Goal: Find contact information: Find contact information

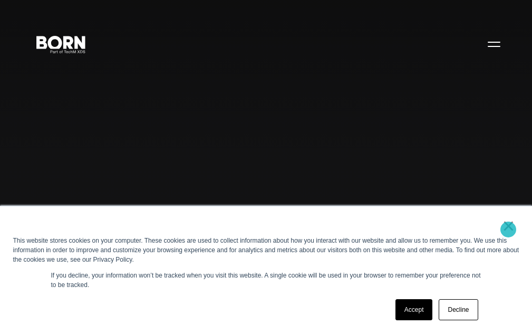
click at [508, 229] on link "×" at bounding box center [509, 225] width 13 height 9
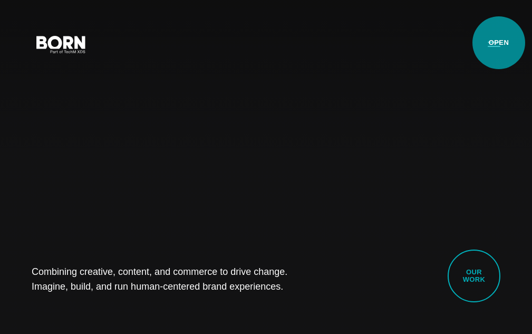
click at [498, 43] on button "Primary Menu" at bounding box center [493, 44] width 25 height 22
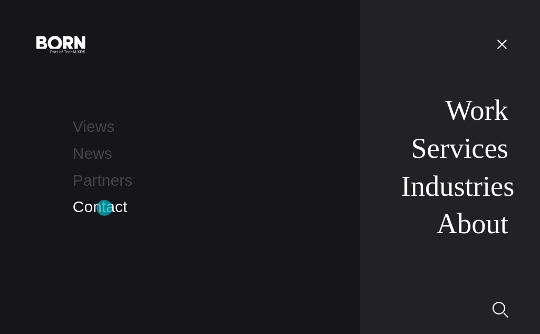
click at [105, 209] on link "Contact" at bounding box center [100, 206] width 54 height 17
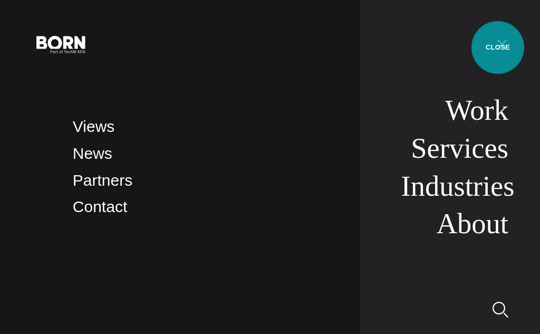
click at [498, 47] on button "Primary Menu" at bounding box center [501, 44] width 25 height 22
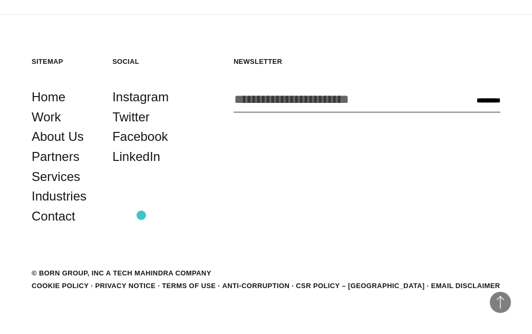
scroll to position [2452, 0]
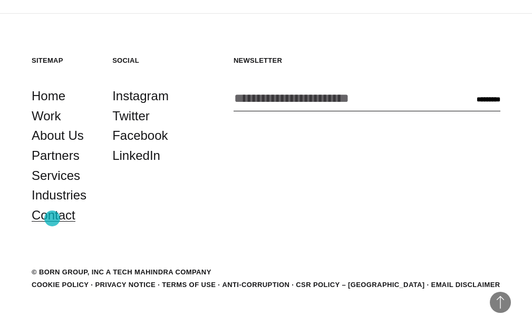
click at [52, 218] on link "Contact" at bounding box center [54, 215] width 44 height 20
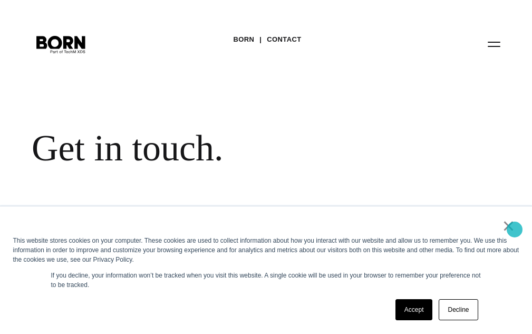
click at [515, 229] on link "×" at bounding box center [509, 225] width 13 height 9
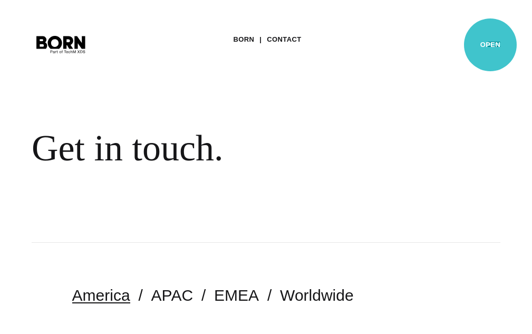
click at [490, 45] on button "Primary Menu" at bounding box center [493, 44] width 25 height 22
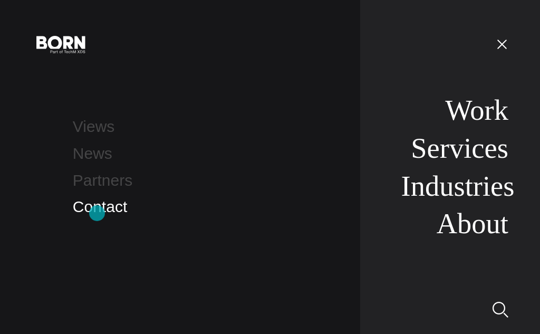
click at [97, 213] on link "Contact" at bounding box center [100, 206] width 54 height 17
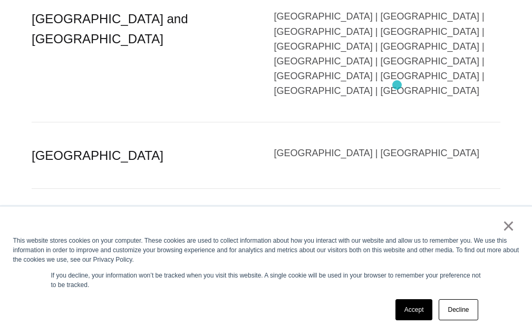
scroll to position [2194, 0]
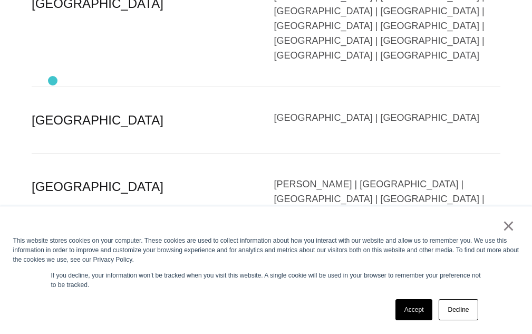
click at [515, 225] on link "×" at bounding box center [509, 225] width 13 height 9
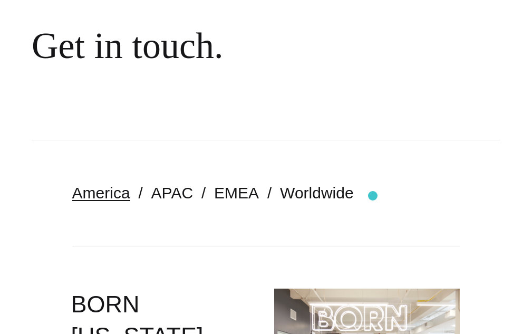
scroll to position [0, 0]
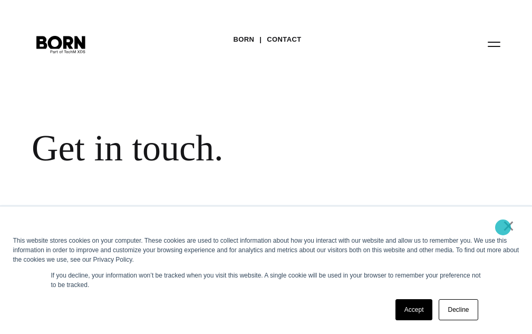
click at [503, 227] on link "×" at bounding box center [509, 225] width 13 height 9
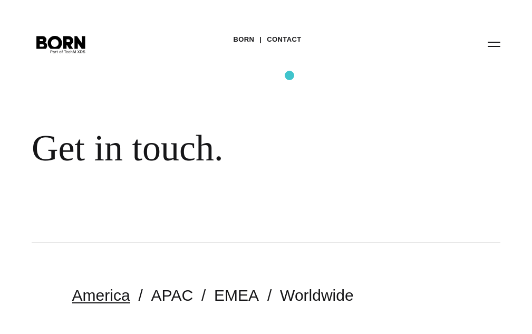
click at [290, 75] on div "BORN Contact Get in touch." at bounding box center [266, 121] width 532 height 243
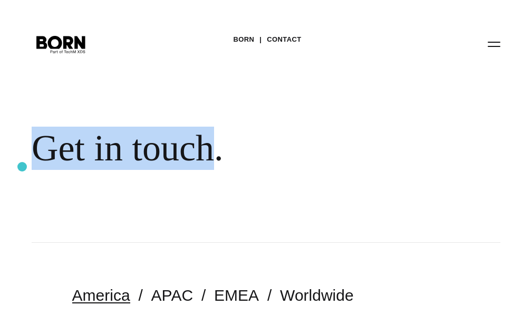
drag, startPoint x: 215, startPoint y: 151, endPoint x: 0, endPoint y: 172, distance: 215.7
click at [0, 172] on div "BORN Contact Get in touch." at bounding box center [266, 121] width 532 height 243
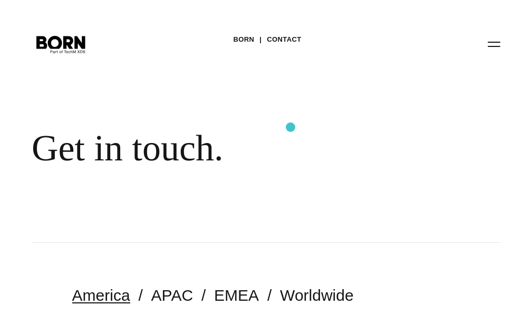
click at [291, 127] on div "Get in touch." at bounding box center [253, 148] width 443 height 43
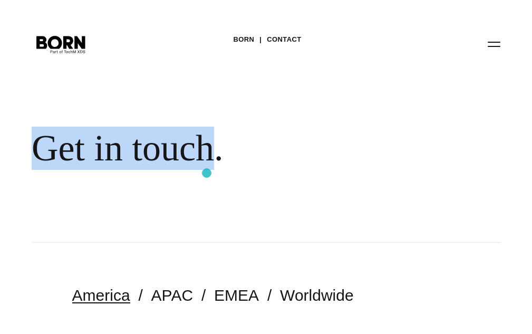
drag, startPoint x: 25, startPoint y: 159, endPoint x: 207, endPoint y: 173, distance: 181.9
click at [207, 173] on div "BORN Contact Get in touch." at bounding box center [266, 121] width 532 height 243
click at [272, 161] on div "Get in touch." at bounding box center [253, 148] width 443 height 43
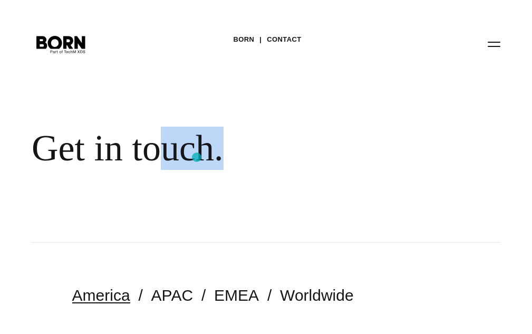
drag, startPoint x: 223, startPoint y: 156, endPoint x: 165, endPoint y: 160, distance: 58.2
click at [165, 160] on div "Get in touch." at bounding box center [253, 148] width 443 height 43
click at [296, 150] on div "Get in touch." at bounding box center [253, 148] width 443 height 43
